Goal: Navigation & Orientation: Find specific page/section

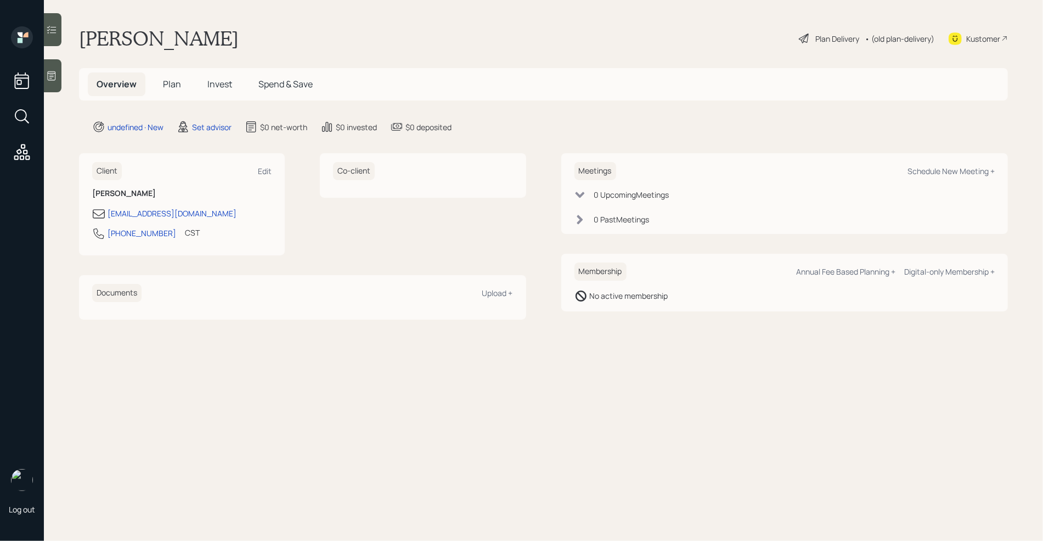
click at [53, 74] on icon at bounding box center [51, 75] width 11 height 11
